Goal: Navigation & Orientation: Go to known website

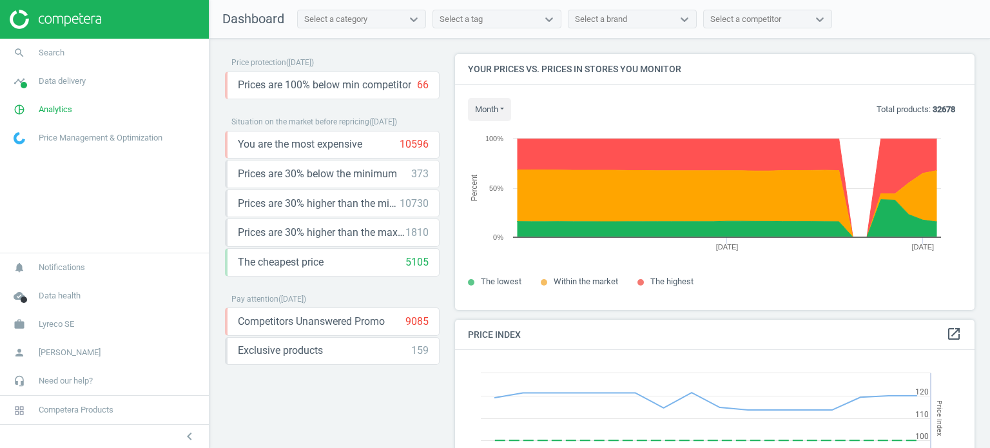
scroll to position [275, 530]
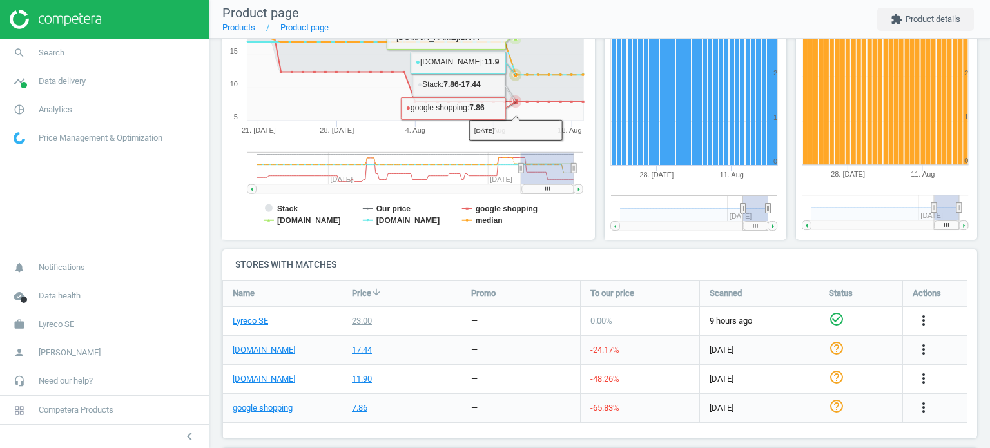
scroll to position [456, 0]
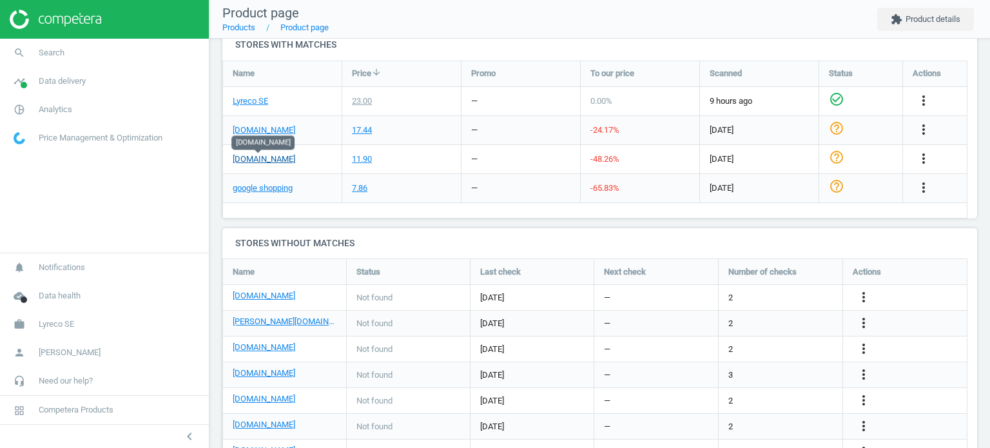
click at [253, 158] on link "packoplock.se" at bounding box center [264, 159] width 63 height 12
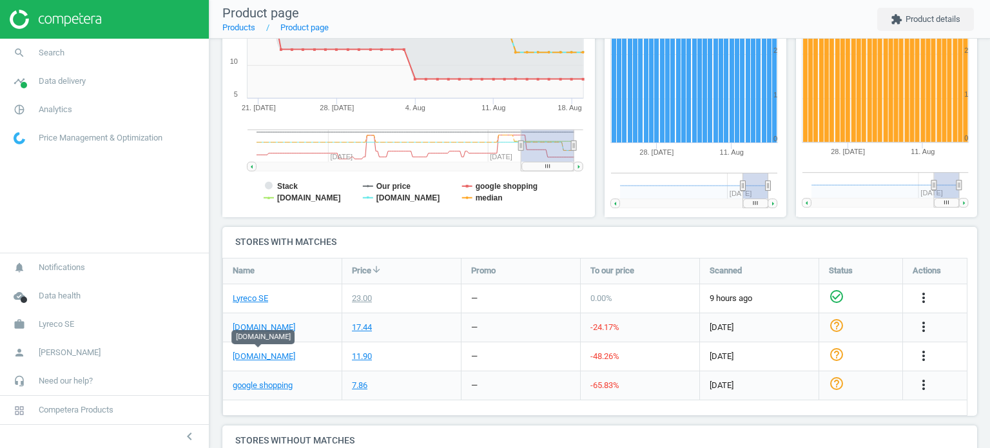
scroll to position [262, 0]
